Goal: Task Accomplishment & Management: Manage account settings

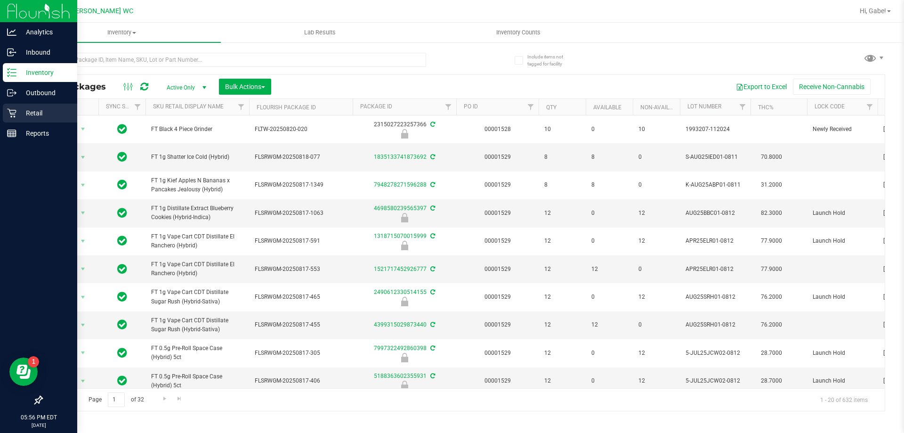
click at [24, 111] on p "Retail" at bounding box center [44, 112] width 57 height 11
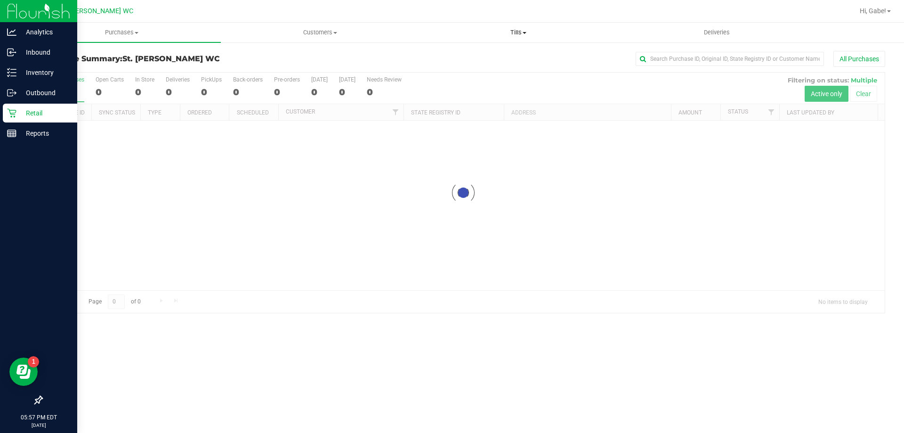
click at [514, 30] on span "Tills" at bounding box center [518, 32] width 197 height 8
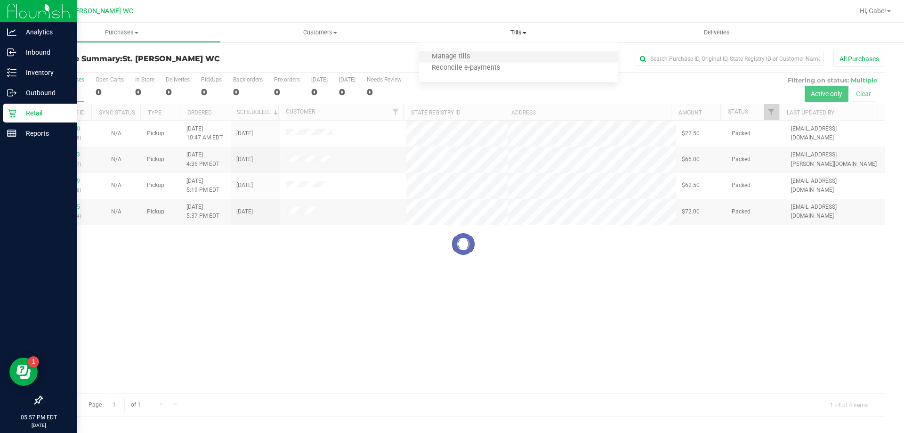
click at [489, 57] on li "Manage tills" at bounding box center [518, 56] width 198 height 11
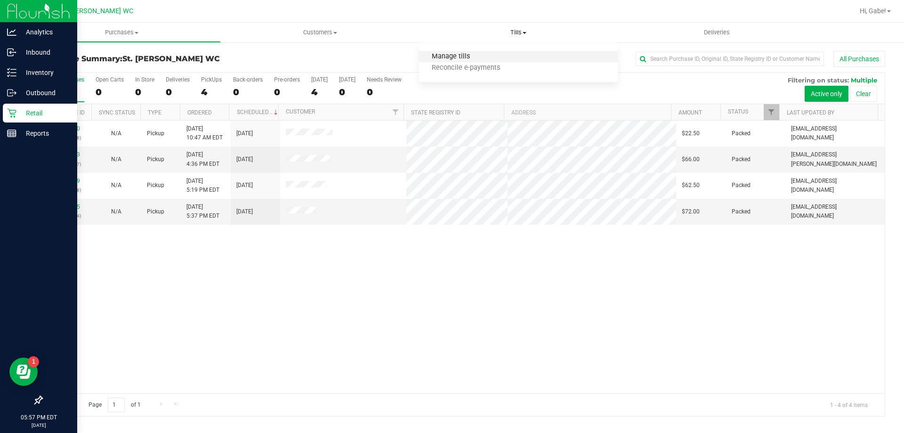
click at [472, 57] on span "Manage tills" at bounding box center [451, 57] width 64 height 8
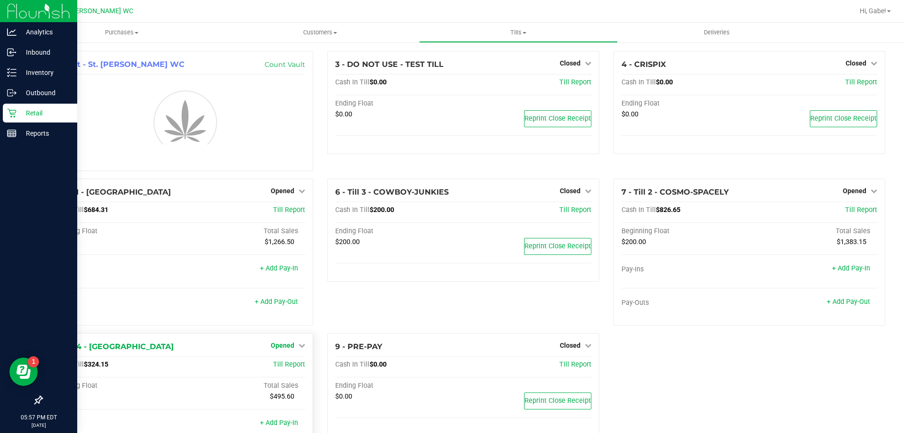
click at [301, 344] on icon at bounding box center [302, 345] width 7 height 7
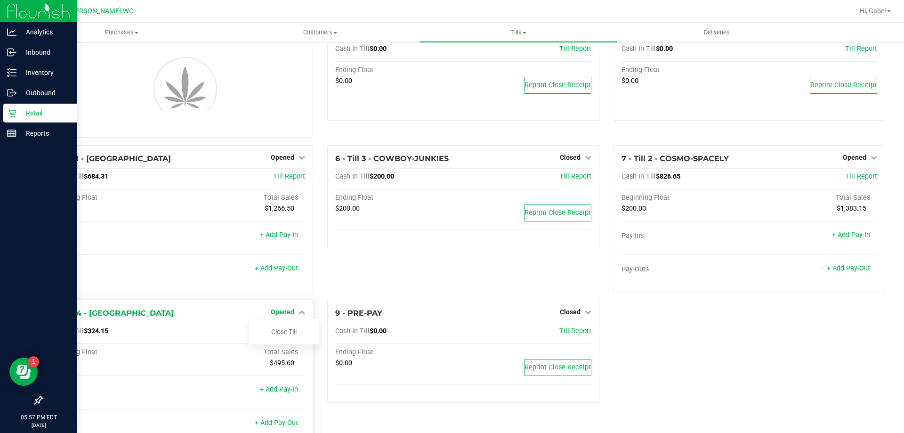
scroll to position [64, 0]
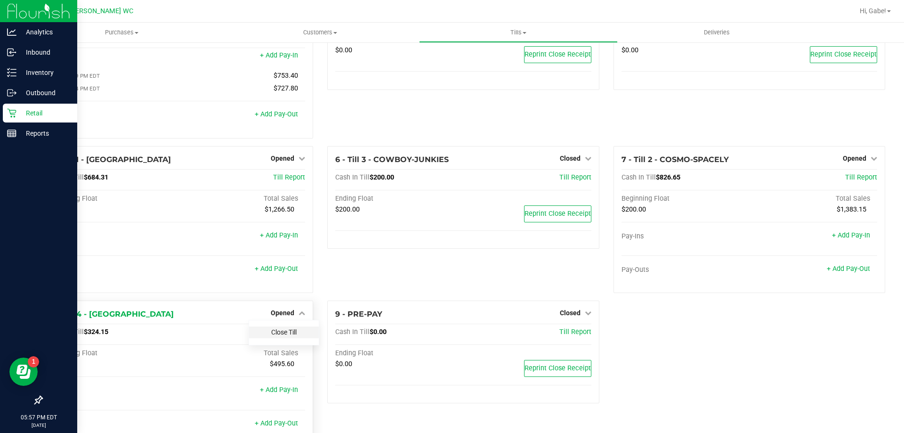
click at [293, 330] on div "Close Till" at bounding box center [284, 332] width 70 height 12
click at [293, 335] on link "Close Till" at bounding box center [283, 332] width 25 height 8
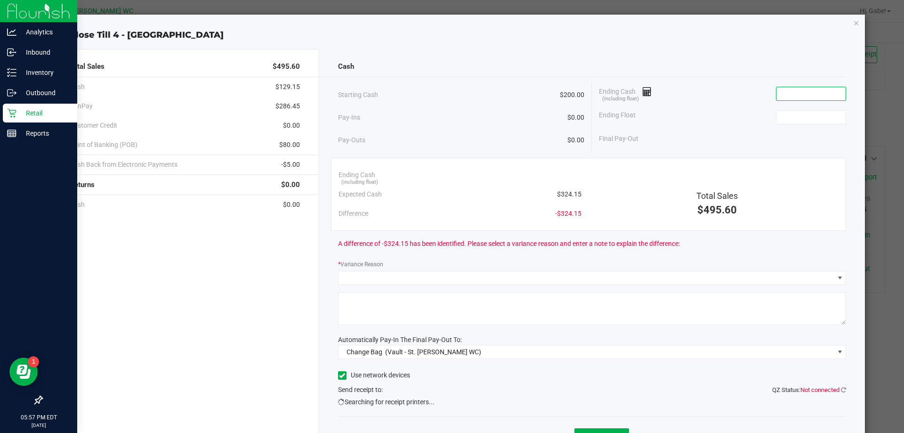
click at [807, 89] on input at bounding box center [811, 93] width 69 height 13
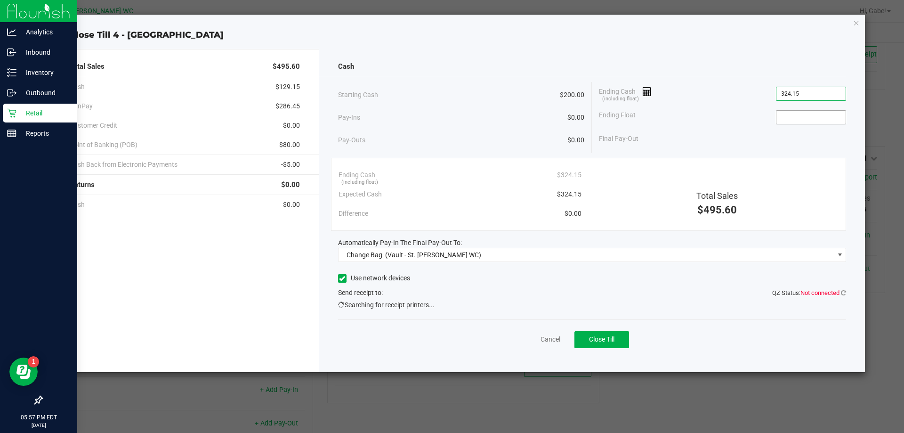
type input "$324.15"
click at [837, 109] on div "Ending Float" at bounding box center [722, 118] width 247 height 24
click at [832, 114] on input at bounding box center [811, 117] width 69 height 13
click at [770, 139] on div "Final Pay-Out $124.15" at bounding box center [722, 138] width 247 height 19
click at [549, 76] on div "Cash" at bounding box center [592, 67] width 509 height 20
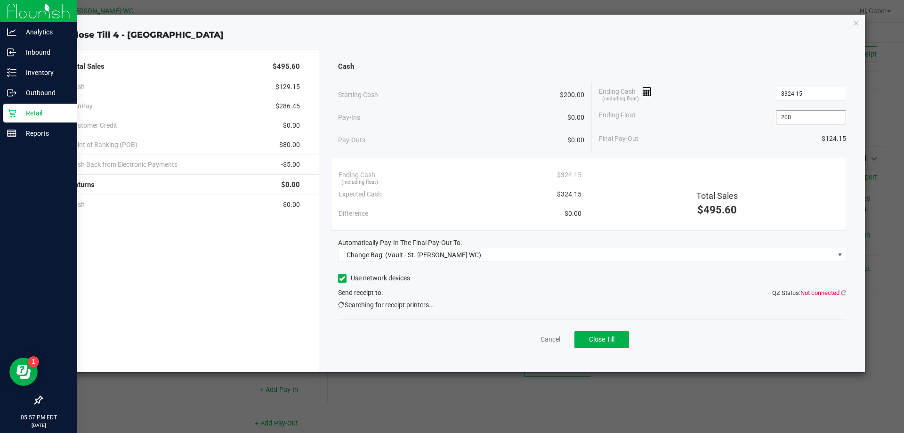
click at [809, 114] on input "200" at bounding box center [811, 117] width 69 height 13
type input "$200.00"
click at [727, 126] on div "Ending Float $200.00" at bounding box center [722, 118] width 247 height 24
click at [844, 292] on icon at bounding box center [843, 293] width 5 height 6
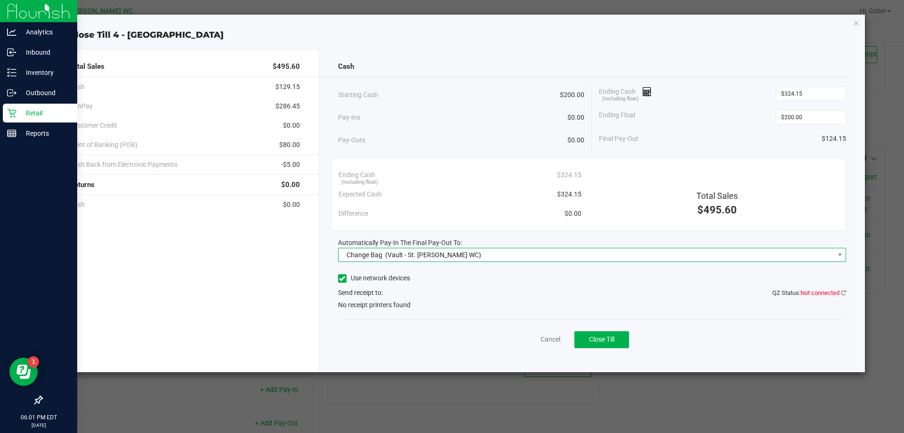
click at [708, 253] on span "Change Bag (Vault - St. Pete WC)" at bounding box center [587, 254] width 496 height 13
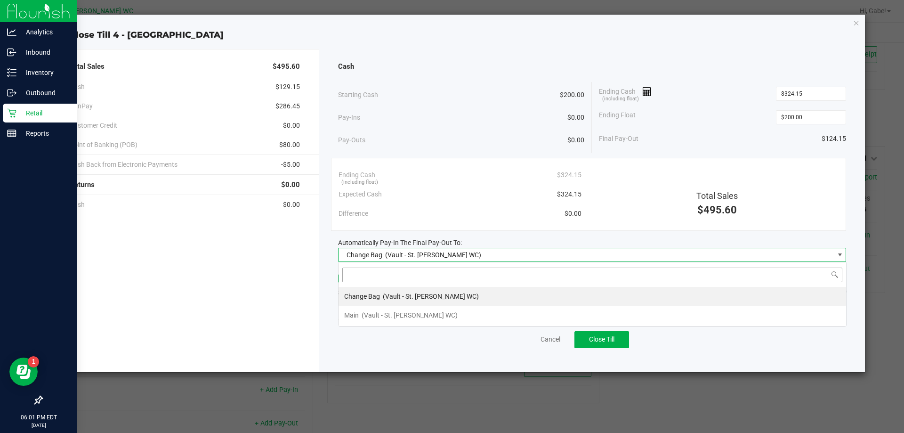
scroll to position [14, 508]
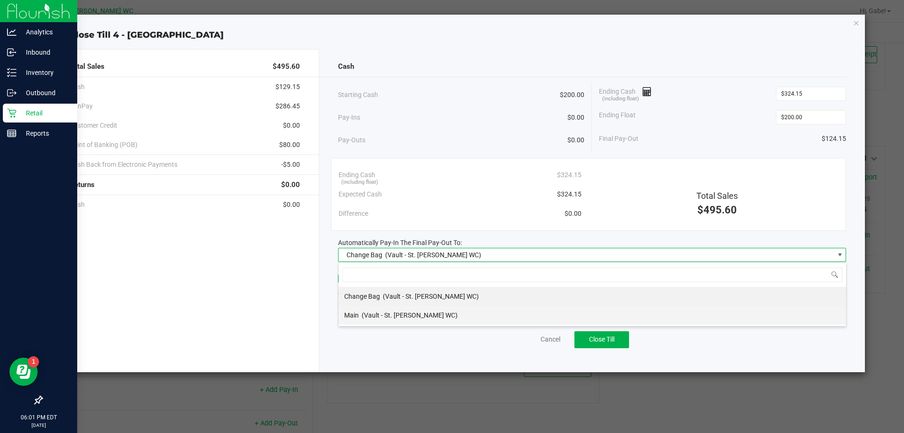
click at [555, 313] on li "Main (Vault - St. Pete WC)" at bounding box center [593, 315] width 508 height 19
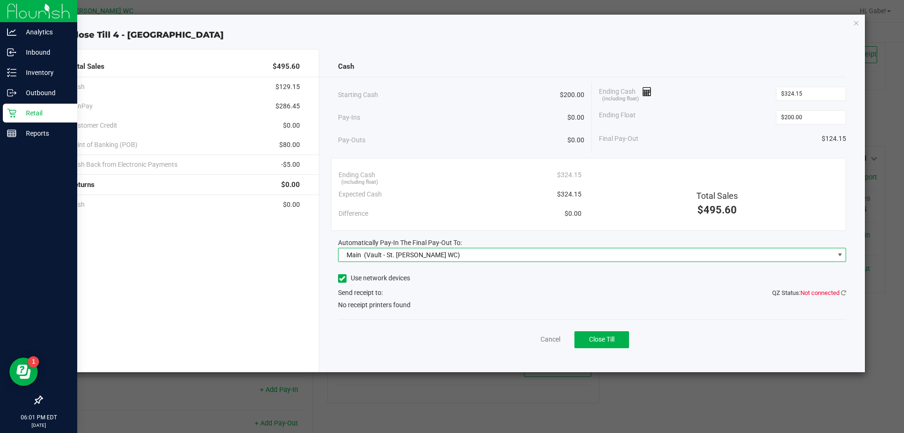
click at [838, 294] on span "Not connected" at bounding box center [820, 292] width 39 height 7
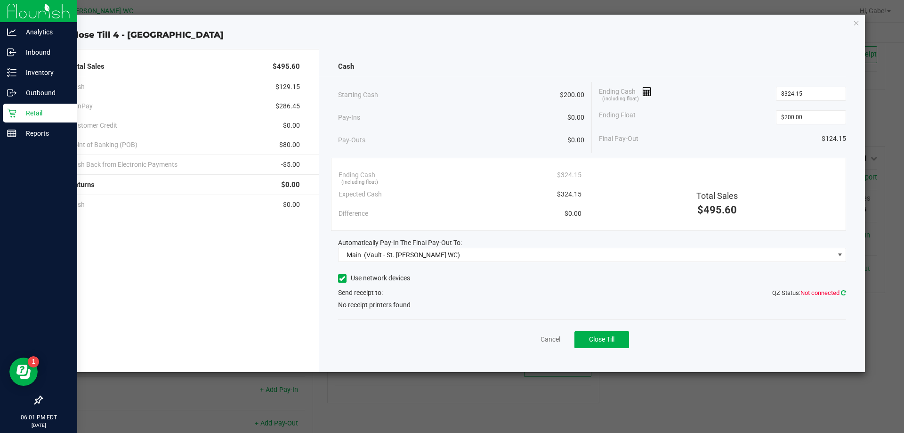
click at [846, 292] on icon at bounding box center [843, 293] width 5 height 6
click at [774, 293] on span "QZ Status: Not connected" at bounding box center [810, 292] width 74 height 7
click at [810, 287] on div "Use network devices Send receipt to: QZ Status: Not connected No receipt printe…" at bounding box center [592, 290] width 509 height 39
click at [844, 293] on icon at bounding box center [844, 292] width 6 height 7
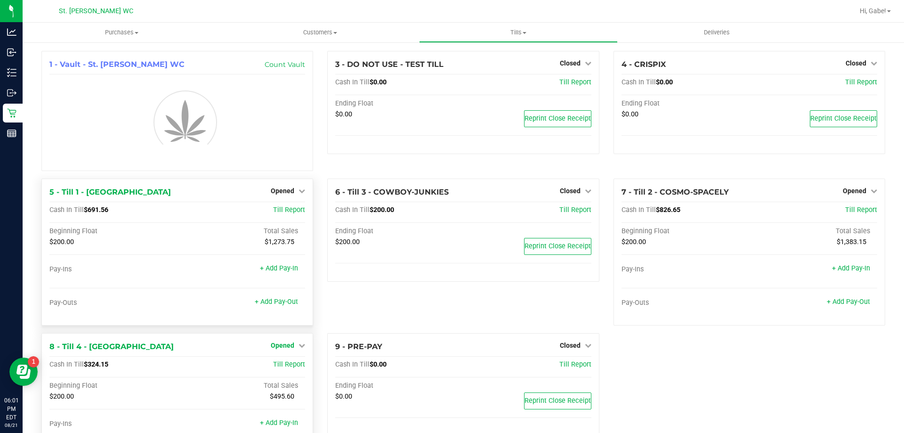
click at [273, 342] on span "Opened" at bounding box center [283, 346] width 24 height 8
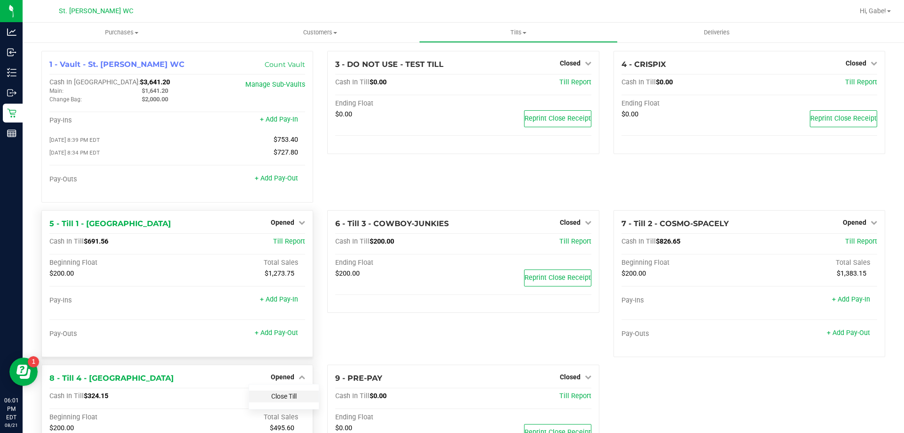
click at [283, 395] on link "Close Till" at bounding box center [283, 396] width 25 height 8
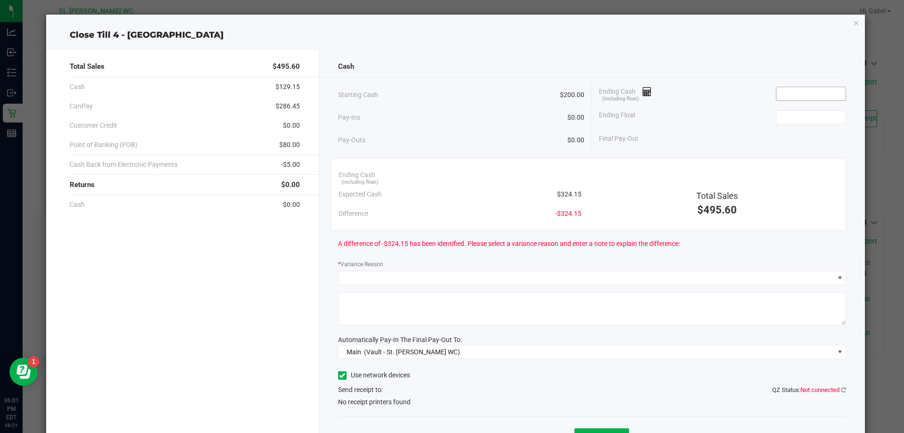
click at [797, 97] on input at bounding box center [811, 93] width 69 height 13
click at [841, 387] on icon at bounding box center [843, 390] width 5 height 6
click at [813, 99] on input at bounding box center [811, 93] width 69 height 13
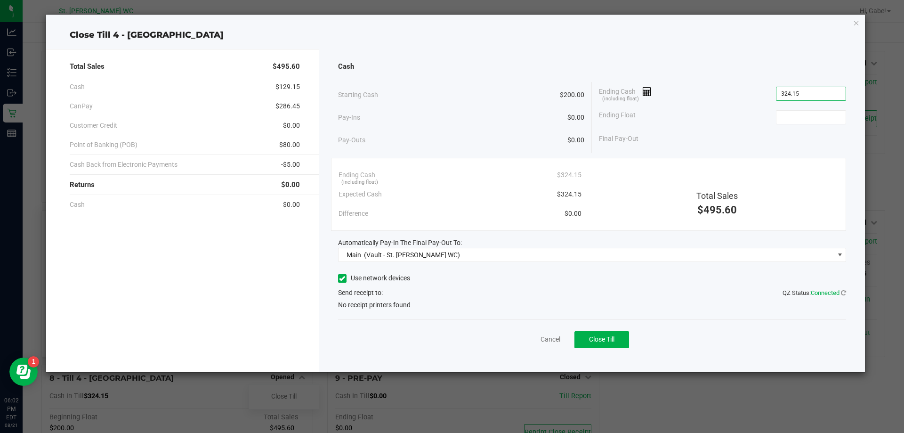
type input "$324.15"
drag, startPoint x: 805, startPoint y: 129, endPoint x: 811, endPoint y: 117, distance: 13.1
click at [805, 127] on div "Ending Cash (including float) $324.15 Ending Float Final Pay-Out" at bounding box center [719, 115] width 254 height 66
click at [811, 117] on input at bounding box center [811, 117] width 69 height 13
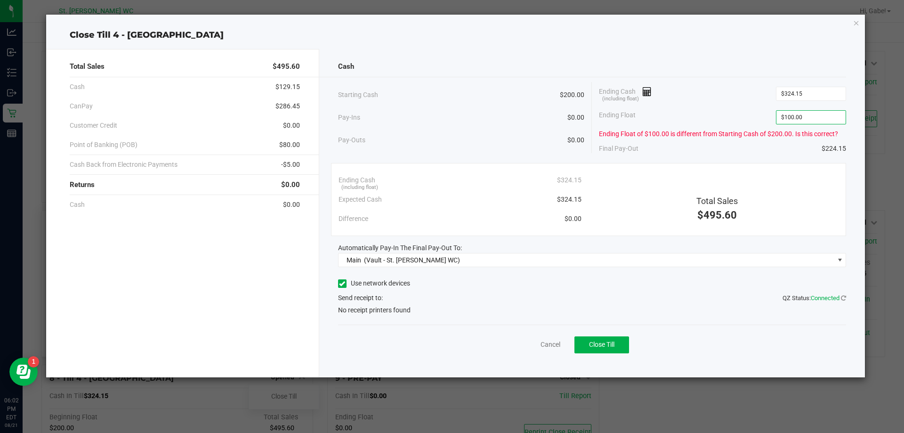
click at [782, 166] on div "Ending Cash (including float) $324.15 Expected Cash $324.15 Difference $0.00 To…" at bounding box center [589, 199] width 516 height 73
click at [823, 117] on input "100" at bounding box center [811, 117] width 69 height 13
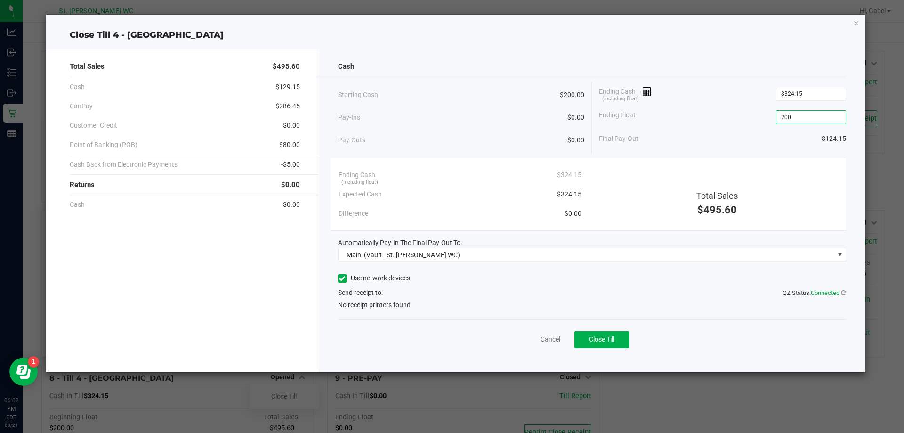
type input "$200.00"
click at [652, 138] on div "Final Pay-Out $124.15" at bounding box center [722, 138] width 247 height 19
click at [619, 342] on button "Close Till" at bounding box center [602, 339] width 55 height 17
click at [624, 306] on div "Use network devices Send receipt to: QZ Status: Connected No receipt printers f…" at bounding box center [592, 290] width 509 height 39
click at [538, 339] on link "Dismiss" at bounding box center [533, 339] width 23 height 10
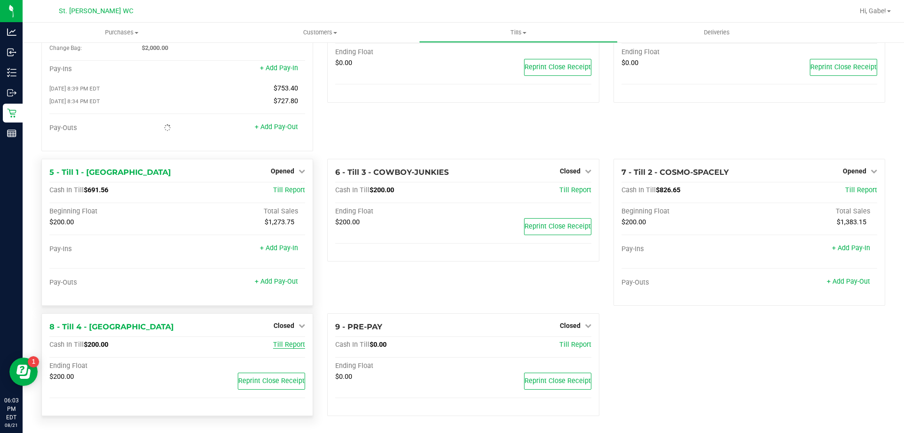
scroll to position [53, 0]
click at [274, 374] on button "Reprint Close Receipt" at bounding box center [271, 381] width 67 height 17
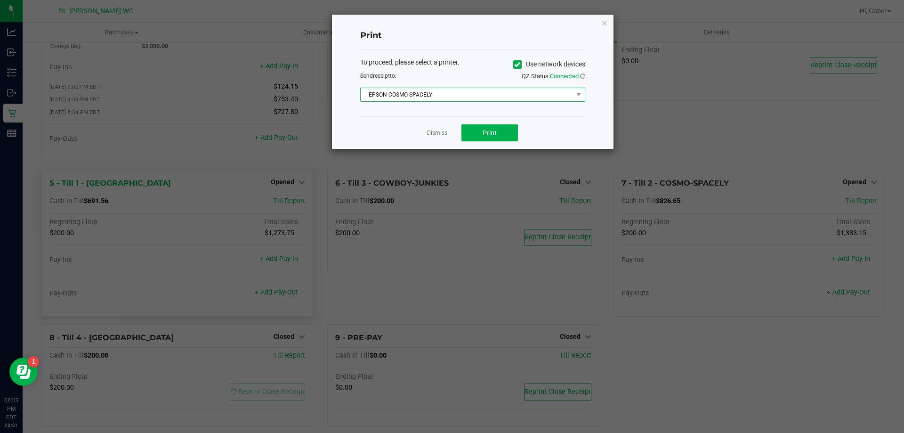
click at [481, 93] on span "EPSON-COSMO-SPACELY" at bounding box center [467, 94] width 212 height 13
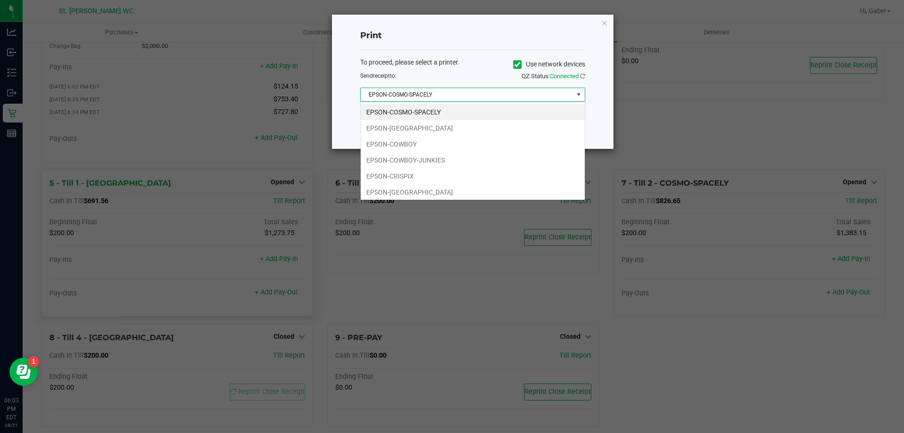
scroll to position [14, 225]
click at [428, 169] on li "EPSON-CRISPIX" at bounding box center [473, 176] width 224 height 16
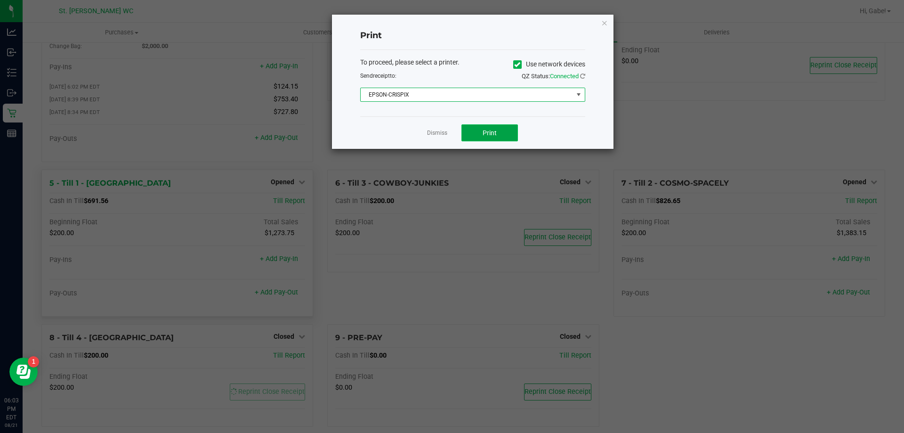
click at [477, 133] on button "Print" at bounding box center [490, 132] width 57 height 17
click at [433, 132] on link "Dismiss" at bounding box center [437, 133] width 20 height 8
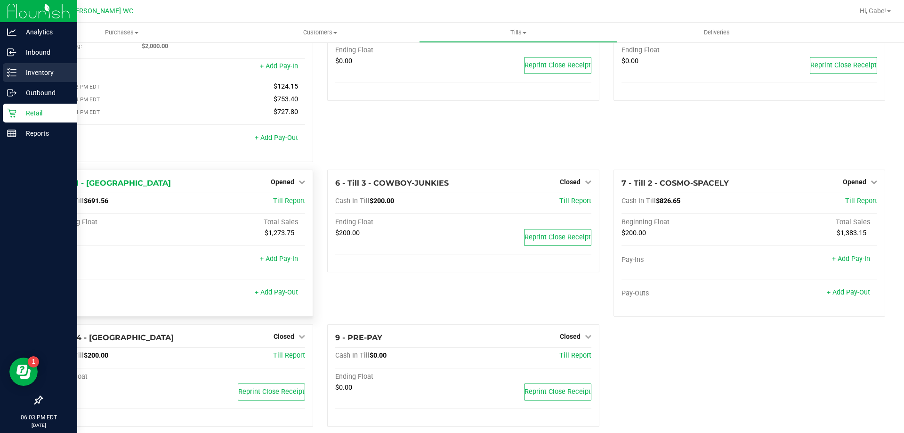
click at [32, 70] on p "Inventory" at bounding box center [44, 72] width 57 height 11
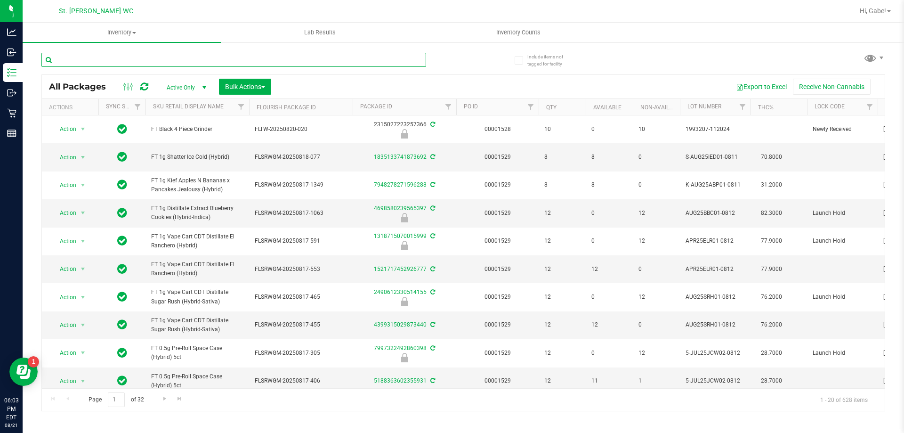
click at [101, 57] on input "text" at bounding box center [233, 60] width 385 height 14
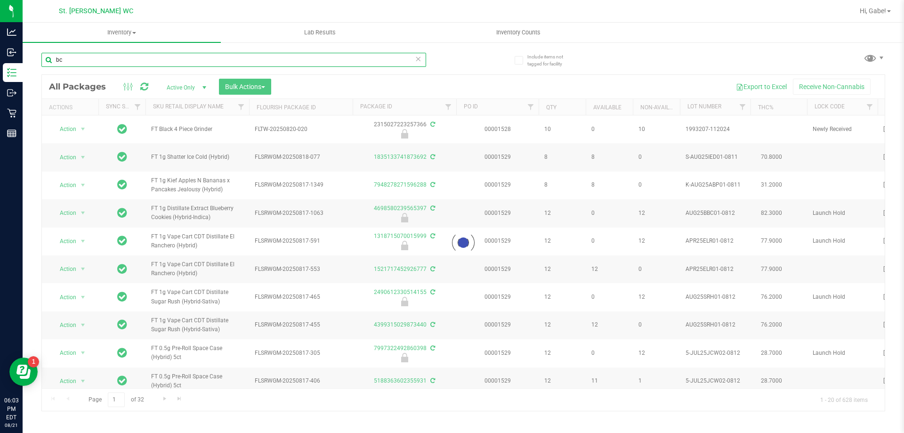
type input "b"
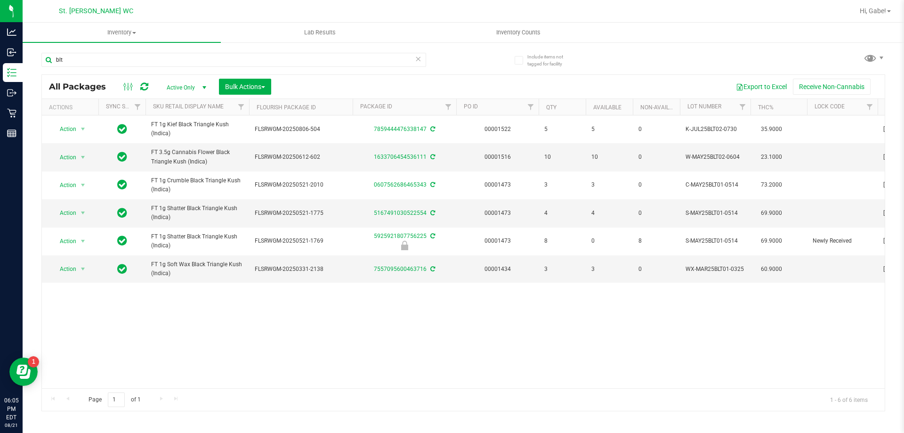
click at [182, 67] on div "blt" at bounding box center [233, 64] width 385 height 22
click at [184, 65] on input "blt" at bounding box center [233, 60] width 385 height 14
click at [184, 63] on input "blt" at bounding box center [233, 60] width 385 height 14
click at [184, 61] on input "blt" at bounding box center [233, 60] width 385 height 14
click at [181, 57] on input "blt" at bounding box center [233, 60] width 385 height 14
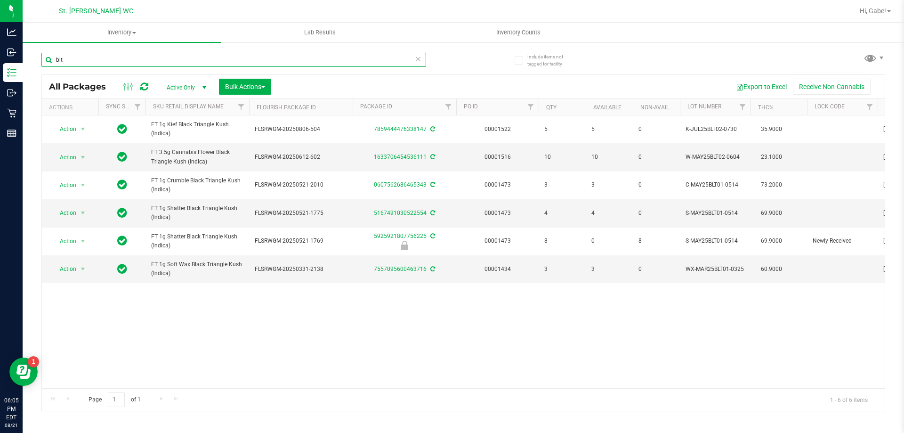
click at [183, 57] on input "blt" at bounding box center [233, 60] width 385 height 14
click at [184, 53] on input "blt" at bounding box center [233, 60] width 385 height 14
click at [171, 57] on input "blt" at bounding box center [233, 60] width 385 height 14
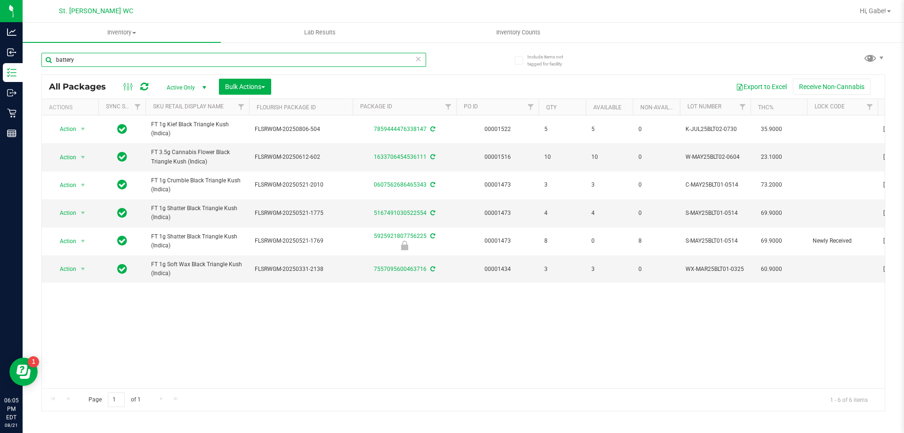
type input "battery"
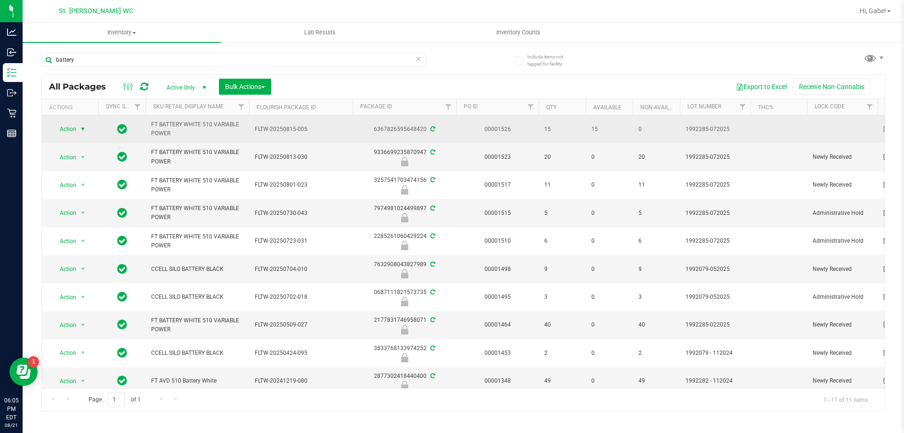
click at [67, 126] on span "Action" at bounding box center [63, 128] width 25 height 13
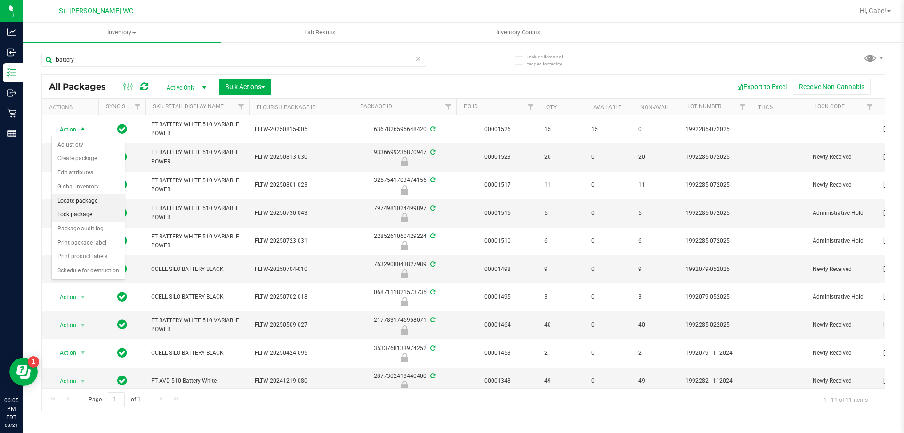
click at [88, 216] on li "Lock package" at bounding box center [88, 215] width 73 height 14
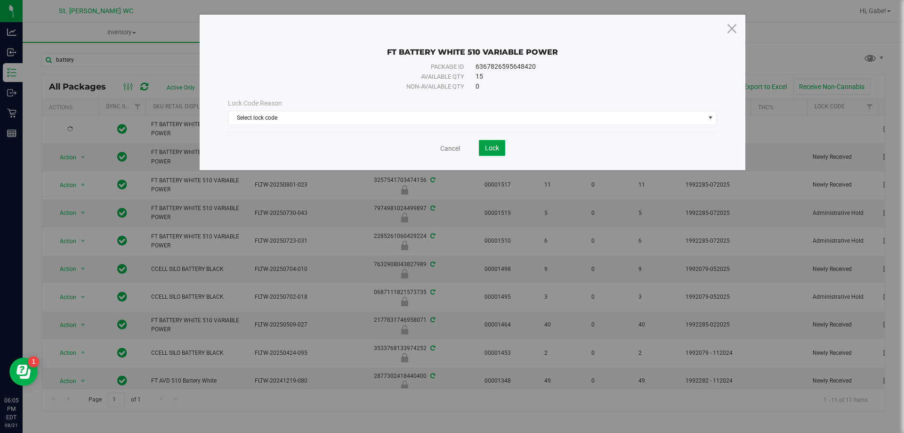
click at [494, 147] on span "Lock" at bounding box center [492, 148] width 14 height 8
click at [472, 109] on div "Lock Code Reason Select lock code Select lock code Newly Received Administrativ…" at bounding box center [473, 111] width 504 height 26
click at [468, 118] on span "Select lock code" at bounding box center [466, 117] width 477 height 13
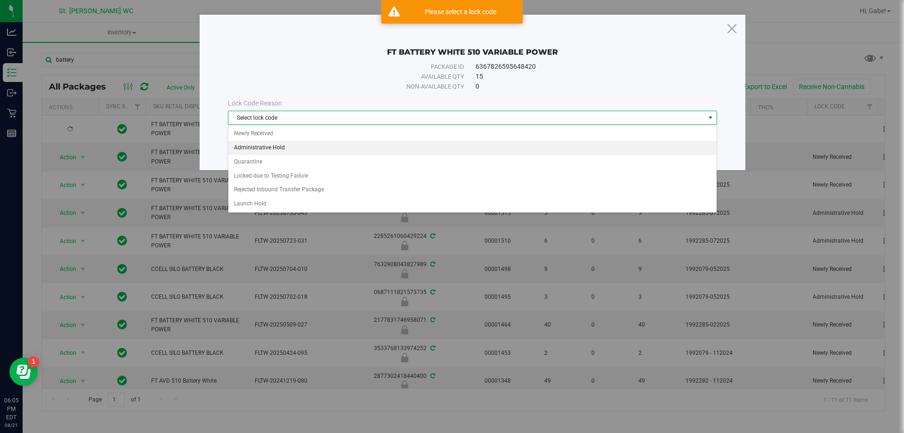
click at [361, 146] on li "Administrative Hold" at bounding box center [472, 148] width 488 height 14
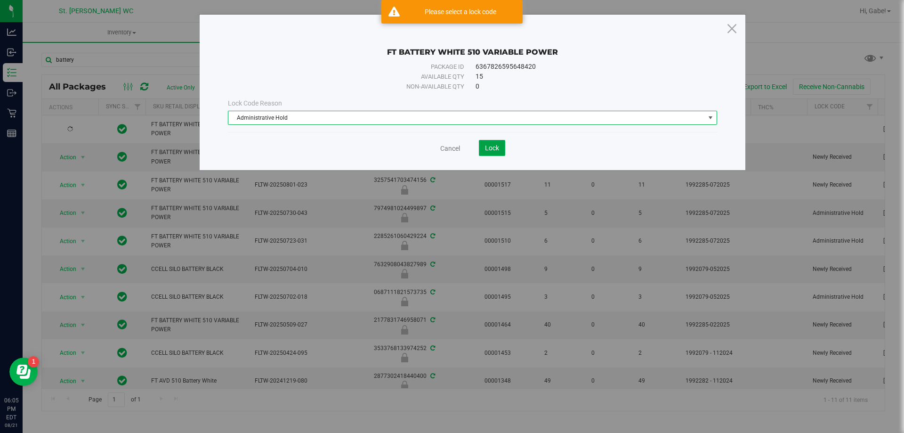
click at [484, 149] on button "Lock" at bounding box center [492, 148] width 26 height 16
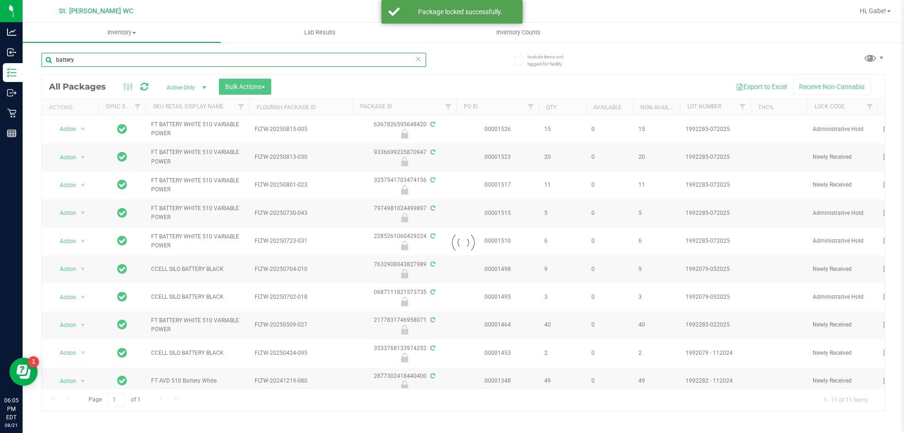
click at [149, 62] on input "battery" at bounding box center [233, 60] width 385 height 14
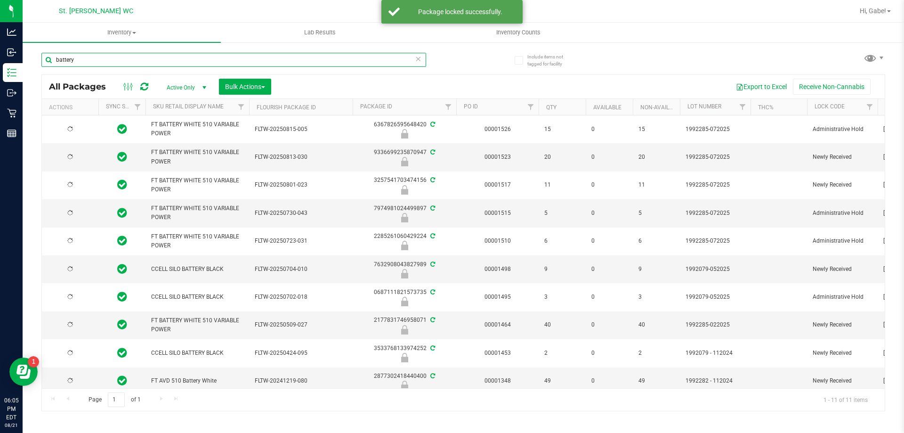
click at [146, 63] on input "battery" at bounding box center [233, 60] width 385 height 14
click at [146, 62] on input "battery" at bounding box center [233, 60] width 385 height 14
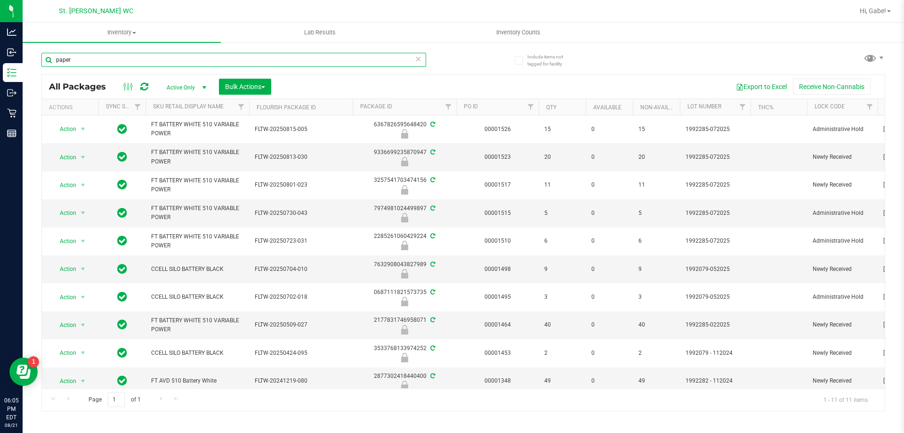
type input "paper"
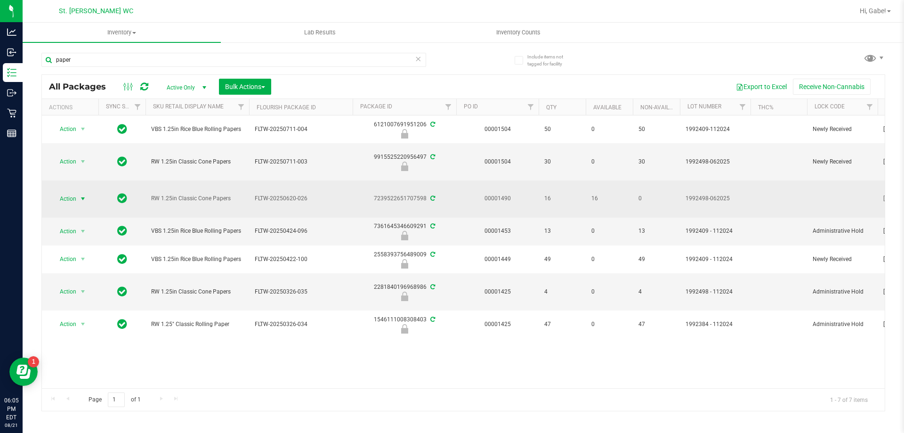
click at [87, 196] on span "select" at bounding box center [83, 199] width 8 height 8
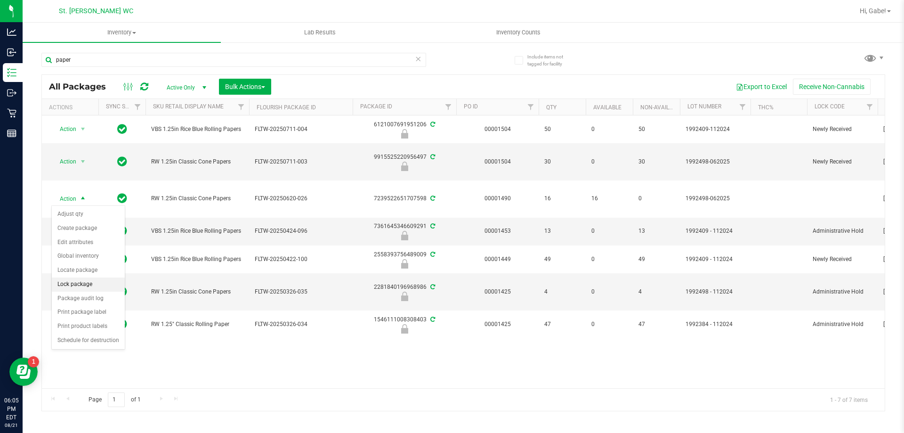
click at [95, 286] on li "Lock package" at bounding box center [88, 284] width 73 height 14
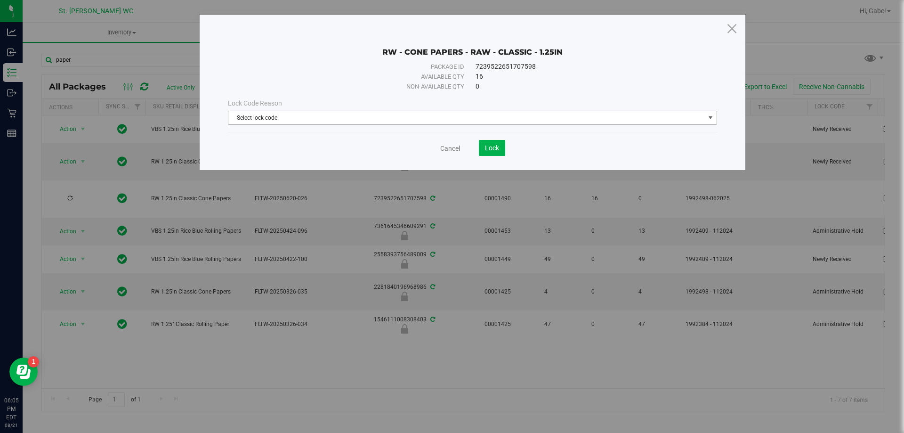
click at [439, 116] on span "Select lock code" at bounding box center [466, 117] width 477 height 13
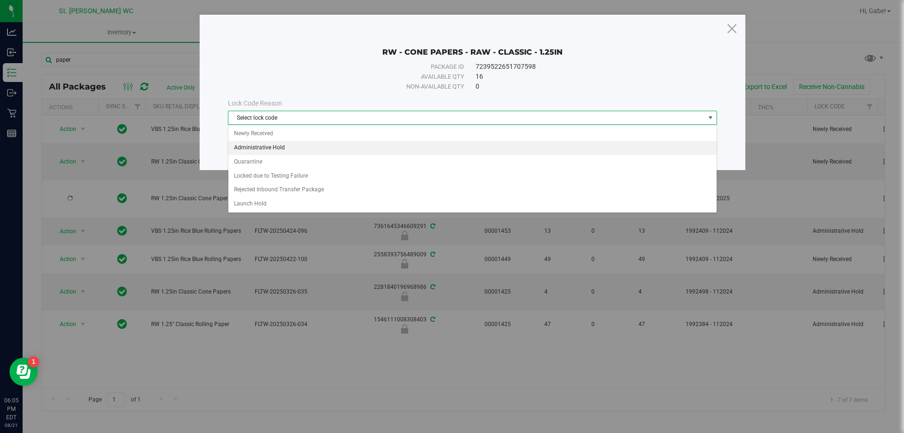
click at [355, 146] on li "Administrative Hold" at bounding box center [472, 148] width 488 height 14
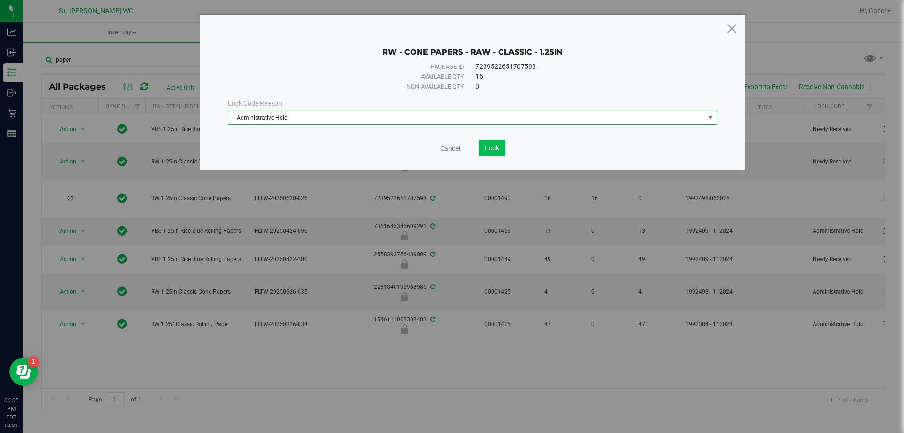
drag, startPoint x: 504, startPoint y: 159, endPoint x: 504, endPoint y: 151, distance: 8.0
click at [504, 158] on div "RW - CONE PAPERS - RAW - CLASSIC - 1.25IN Package ID 7239522651707598 Available…" at bounding box center [473, 92] width 546 height 155
click at [505, 144] on button "Lock" at bounding box center [492, 148] width 26 height 16
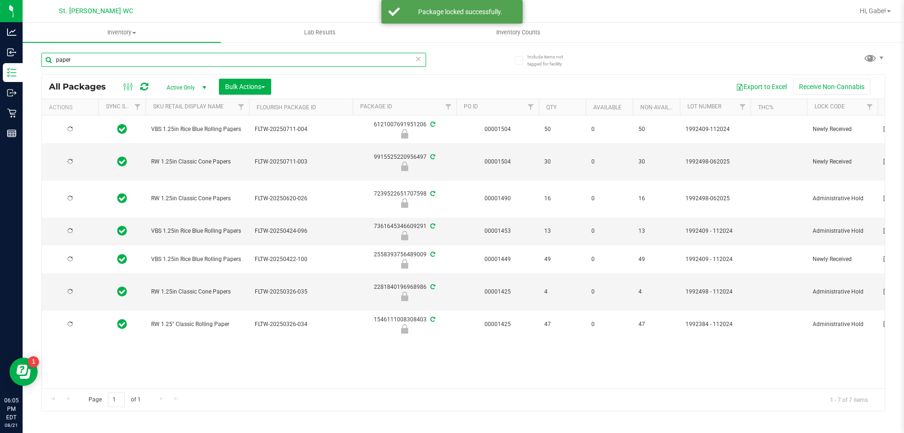
click at [246, 59] on input "paper" at bounding box center [233, 60] width 385 height 14
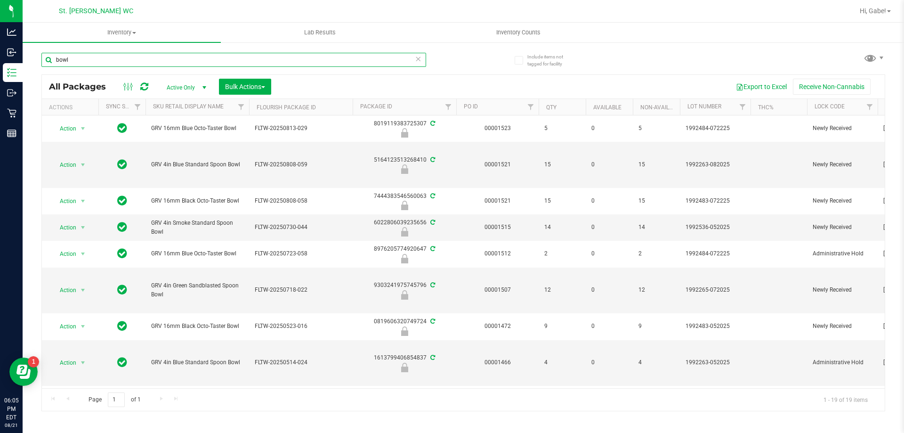
click at [272, 61] on input "bowl" at bounding box center [233, 60] width 385 height 14
click at [272, 60] on input "bowl" at bounding box center [233, 60] width 385 height 14
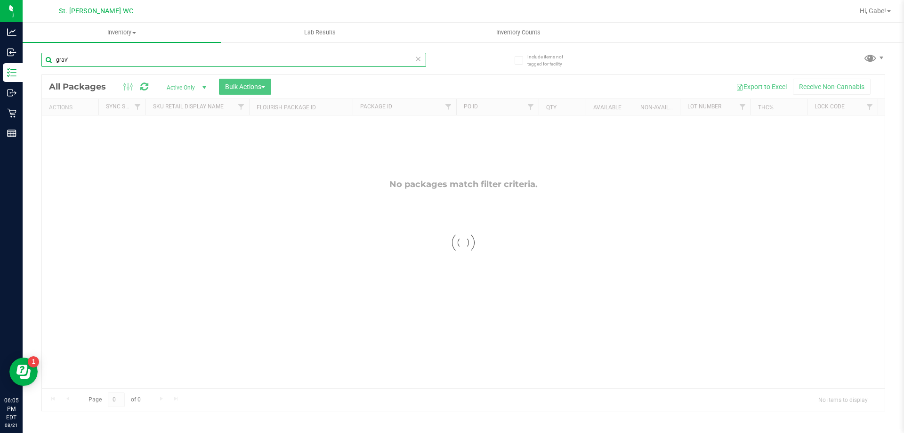
click at [279, 56] on input "grav'" at bounding box center [233, 60] width 385 height 14
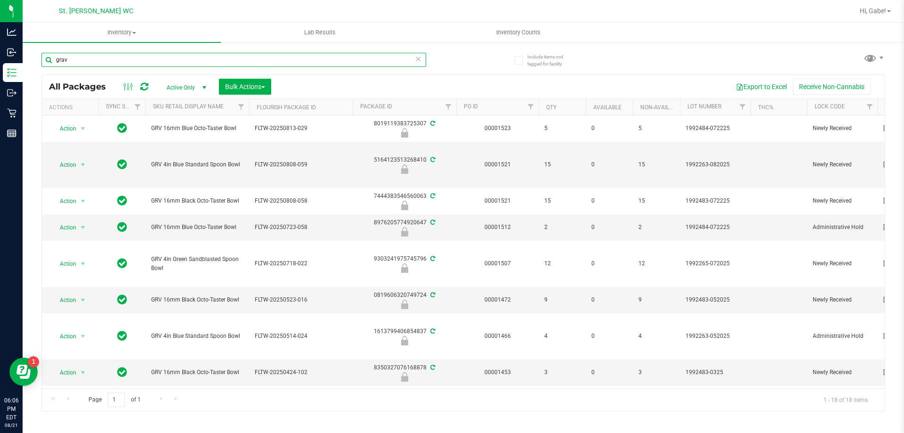
click at [303, 56] on input "grav" at bounding box center [233, 60] width 385 height 14
type input "lighter"
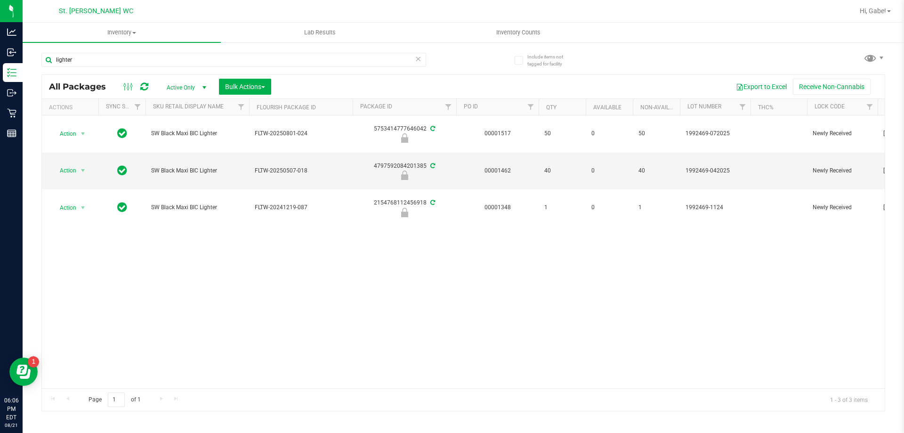
click at [419, 63] on icon at bounding box center [418, 58] width 7 height 11
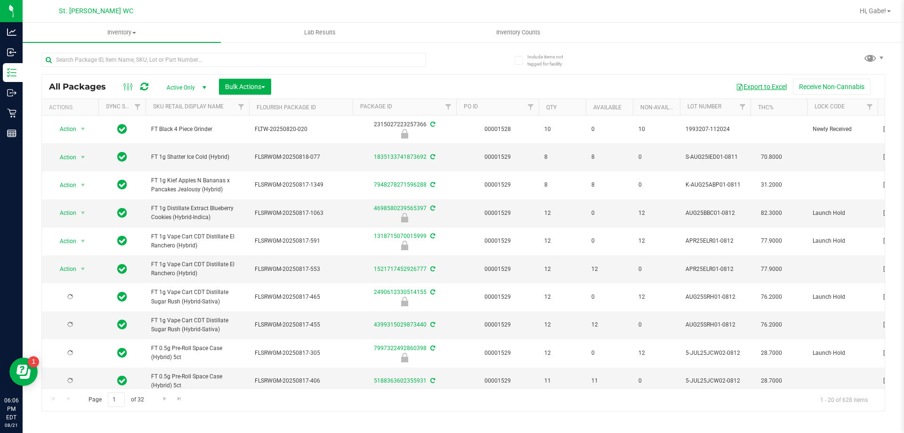
click at [762, 86] on button "Export to Excel" at bounding box center [761, 87] width 63 height 16
click at [76, 42] on link "Inventory All packages All inventory Waste log Create inventory" at bounding box center [122, 33] width 198 height 20
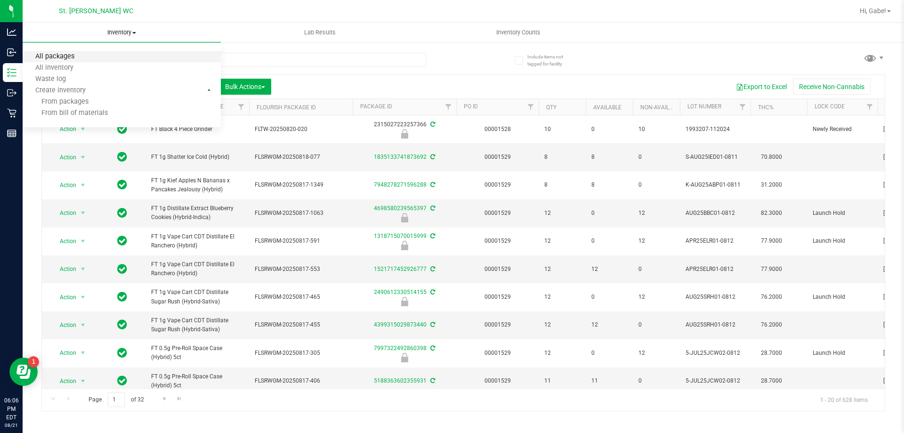
click at [81, 54] on span "All packages" at bounding box center [55, 57] width 65 height 8
click at [130, 31] on span "Inventory" at bounding box center [122, 32] width 198 height 8
click at [287, 64] on input "text" at bounding box center [233, 60] width 385 height 14
